Goal: Check status

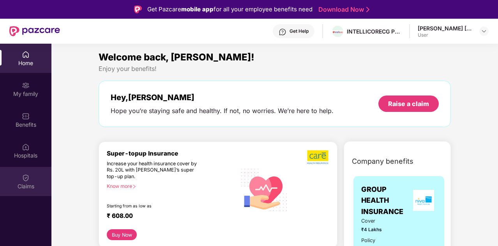
click at [22, 193] on div "Claims" at bounding box center [25, 181] width 51 height 29
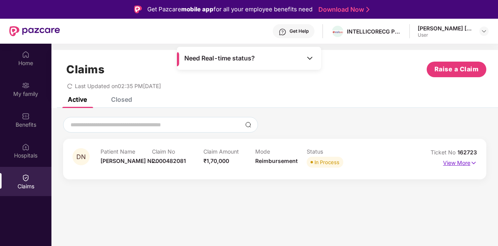
click at [451, 166] on p "View More" at bounding box center [460, 162] width 34 height 11
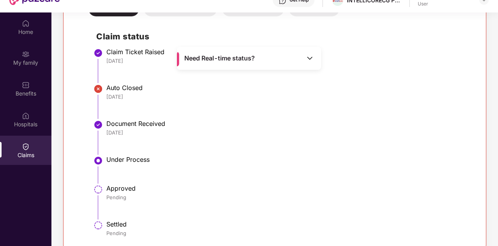
scroll to position [44, 0]
